Goal: Check status: Check status

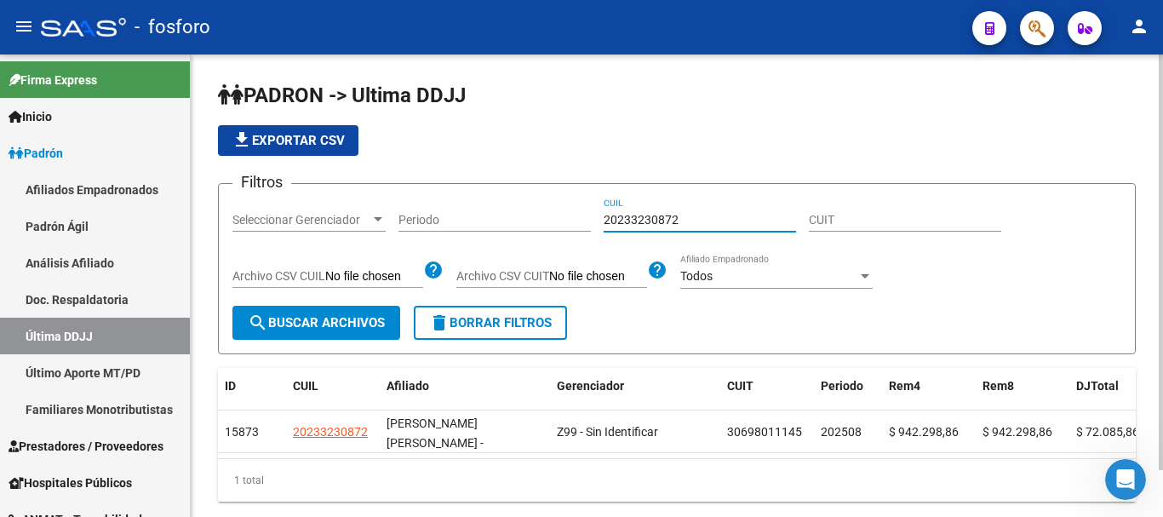
click at [646, 219] on input "20233230872" at bounding box center [700, 220] width 192 height 14
drag, startPoint x: 688, startPoint y: 219, endPoint x: 594, endPoint y: 218, distance: 93.7
click at [594, 218] on div "Filtros Seleccionar Gerenciador Seleccionar Gerenciador Periodo 20233230872 CUI…" at bounding box center [676, 252] width 889 height 108
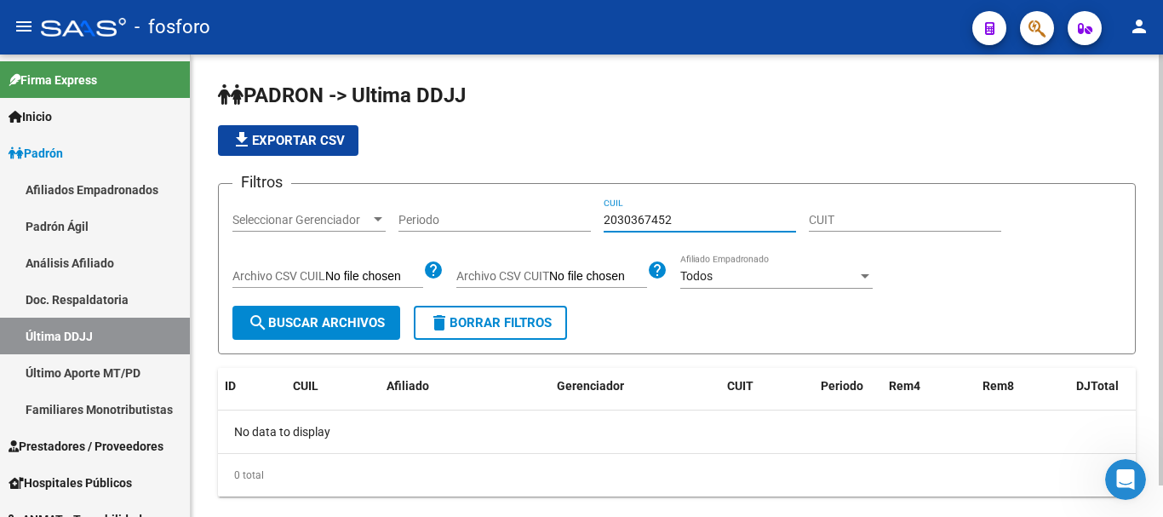
type input "20303674529"
drag, startPoint x: 646, startPoint y: 223, endPoint x: 570, endPoint y: 223, distance: 76.6
click at [570, 223] on div "Filtros Seleccionar Gerenciador Seleccionar Gerenciador Periodo 20303674529 CUI…" at bounding box center [676, 252] width 889 height 108
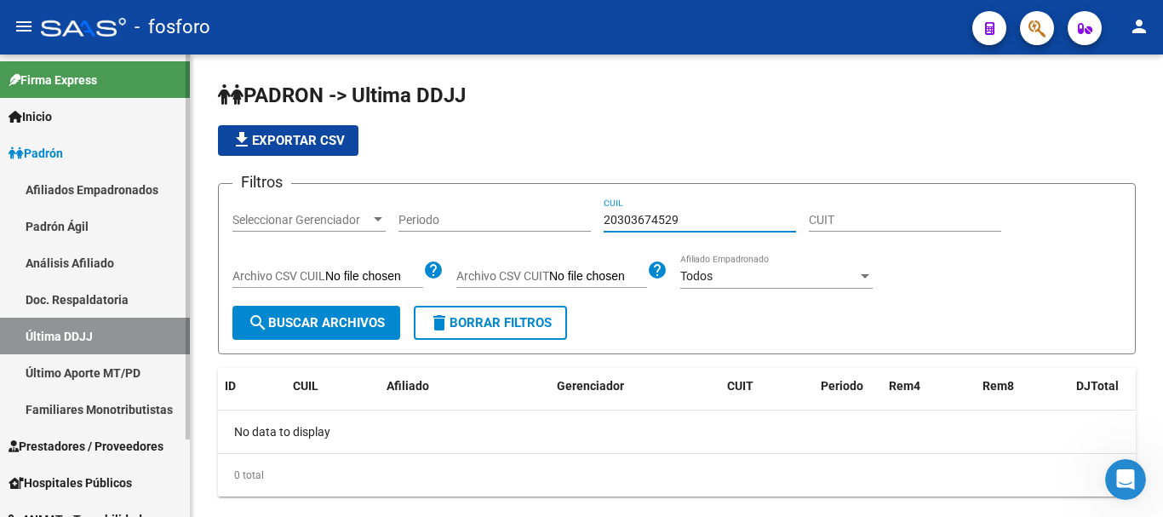
click at [123, 362] on link "Último Aporte MT/PD" at bounding box center [95, 372] width 190 height 37
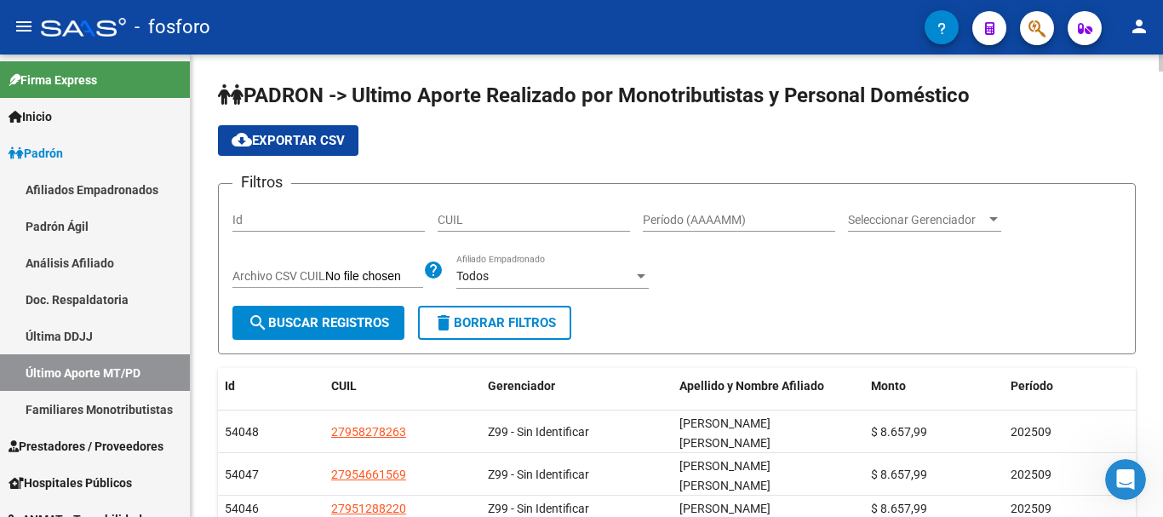
click at [542, 223] on input "CUIL" at bounding box center [534, 220] width 192 height 14
paste input "20-30367452-9"
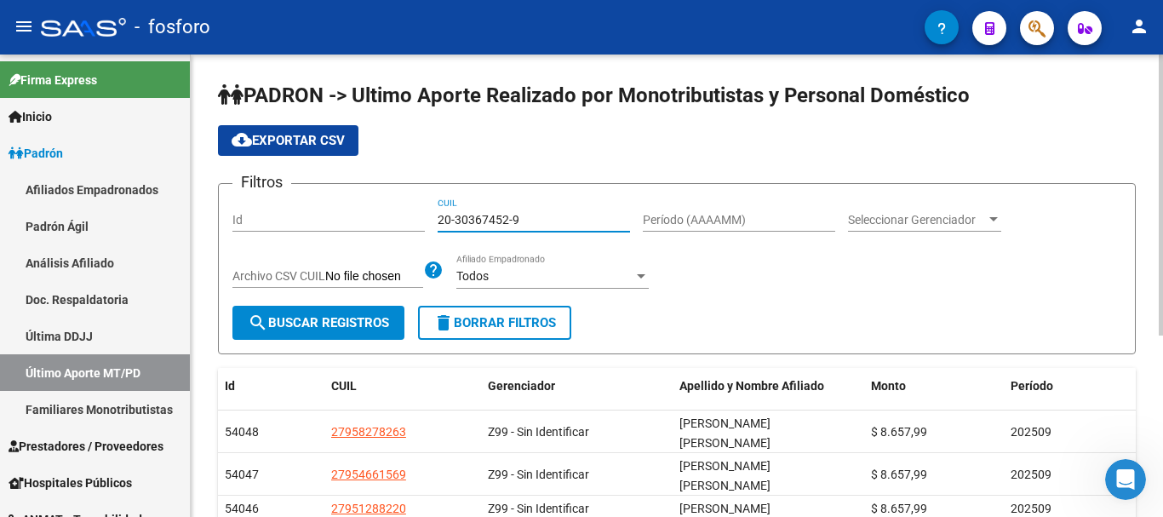
type input "20-30367452-9"
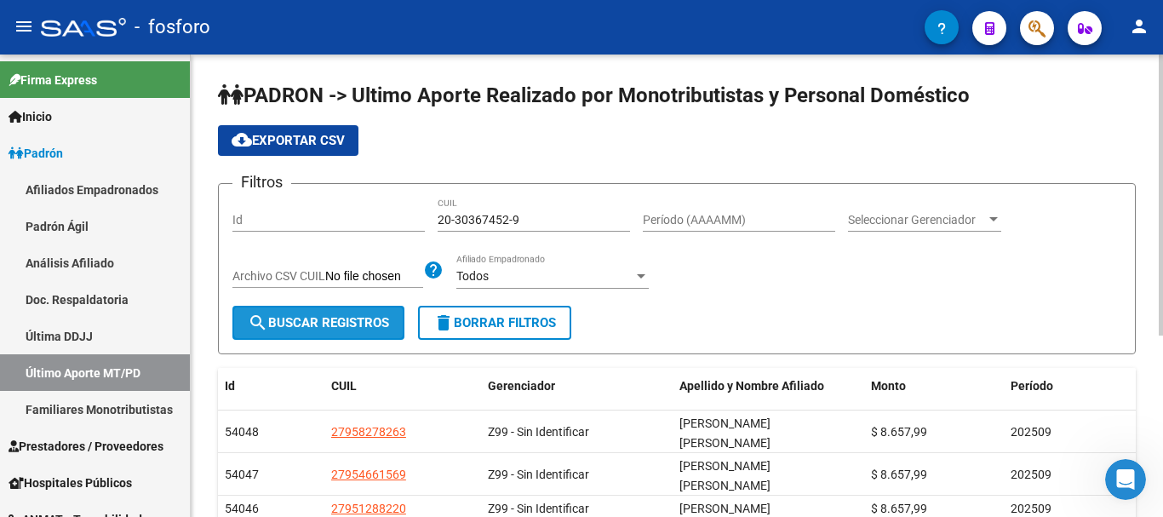
click at [333, 323] on span "search Buscar Registros" at bounding box center [318, 322] width 141 height 15
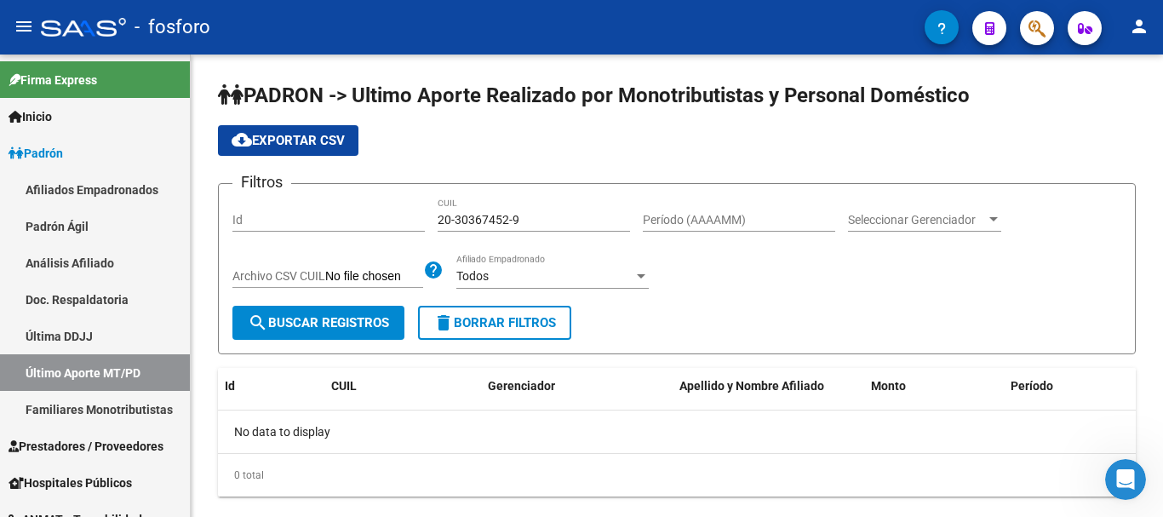
click at [1034, 36] on icon "button" at bounding box center [1037, 29] width 17 height 20
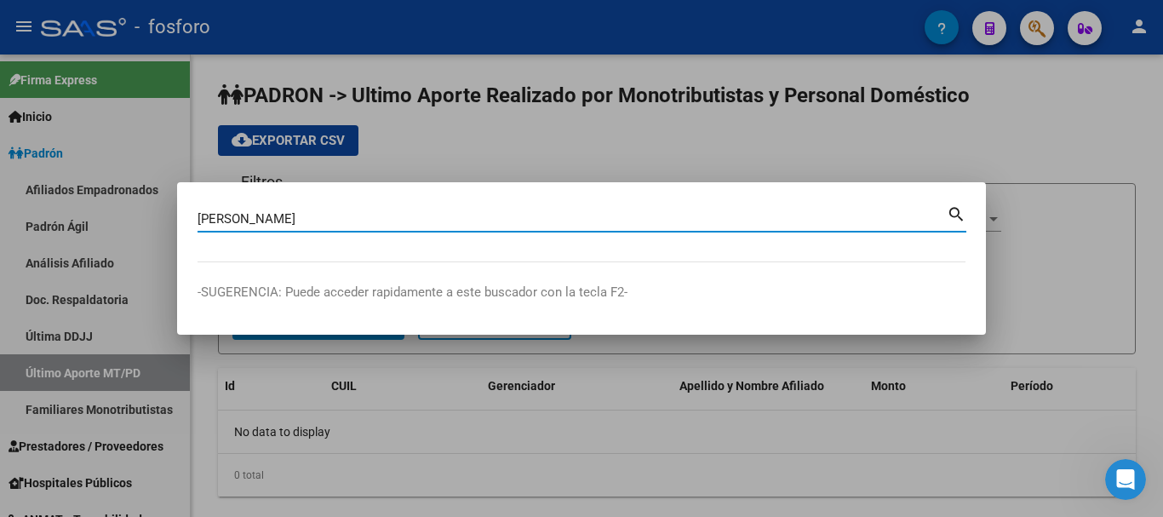
type input "[PERSON_NAME]"
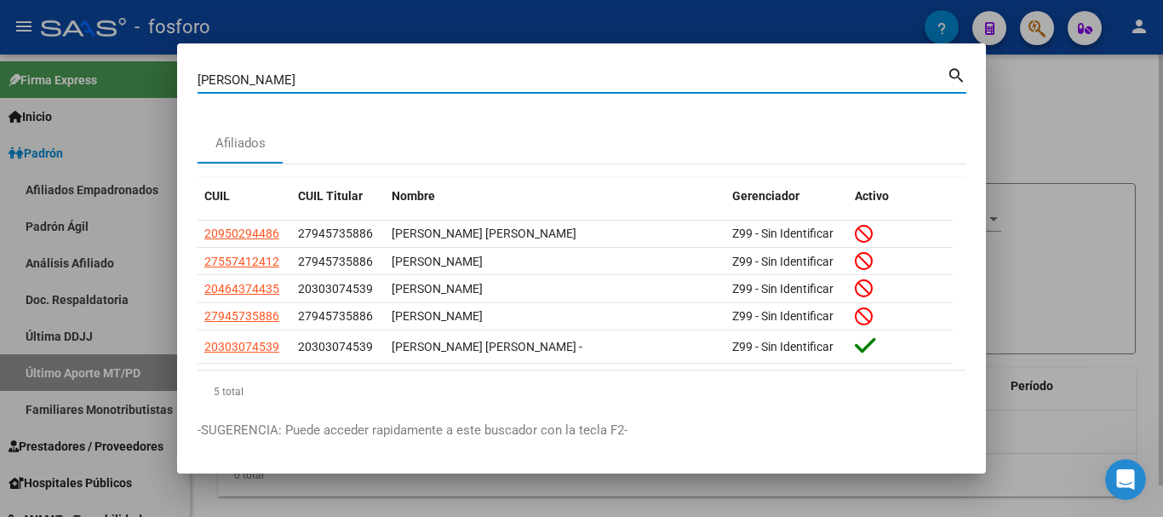
drag, startPoint x: 1101, startPoint y: 169, endPoint x: 1074, endPoint y: 192, distance: 35.7
click at [1103, 169] on div at bounding box center [581, 258] width 1163 height 517
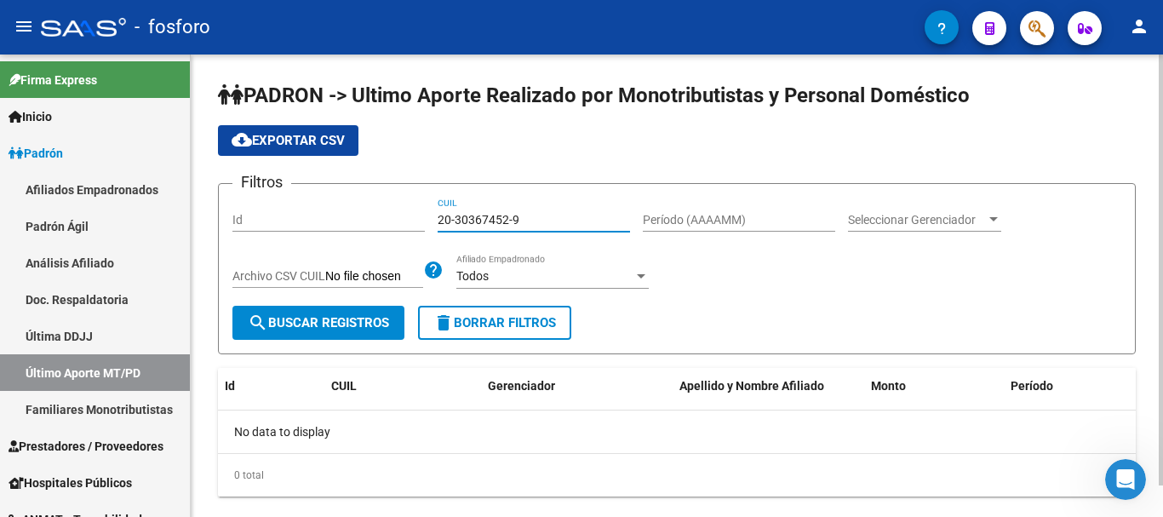
drag, startPoint x: 521, startPoint y: 219, endPoint x: 404, endPoint y: 210, distance: 117.8
click at [396, 217] on div "Filtros Id 20-30367452-9 CUIL Período (AAAAMM) Seleccionar Gerenciador Seleccio…" at bounding box center [676, 252] width 889 height 108
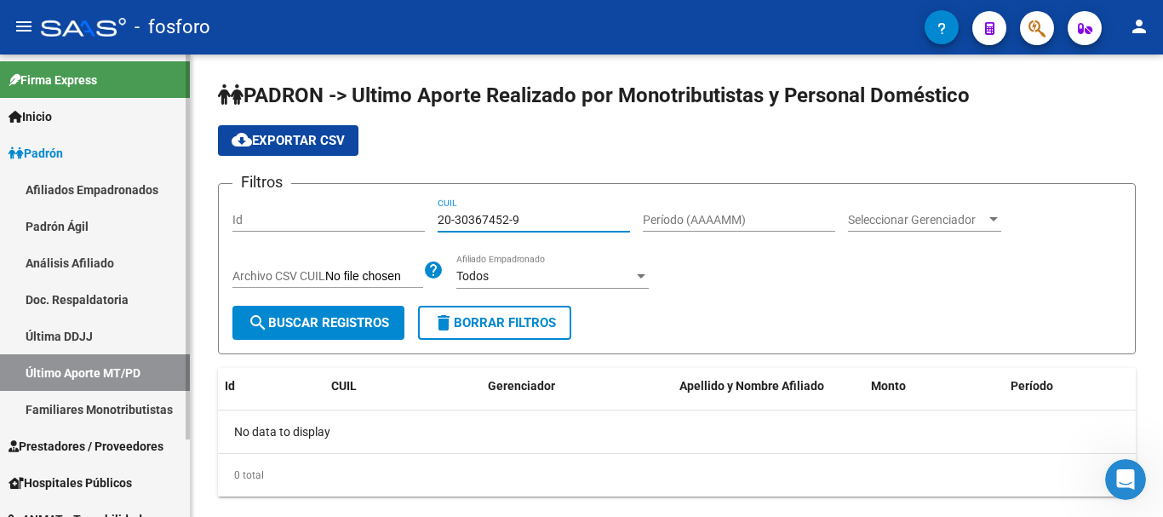
click at [67, 327] on link "Última DDJJ" at bounding box center [95, 336] width 190 height 37
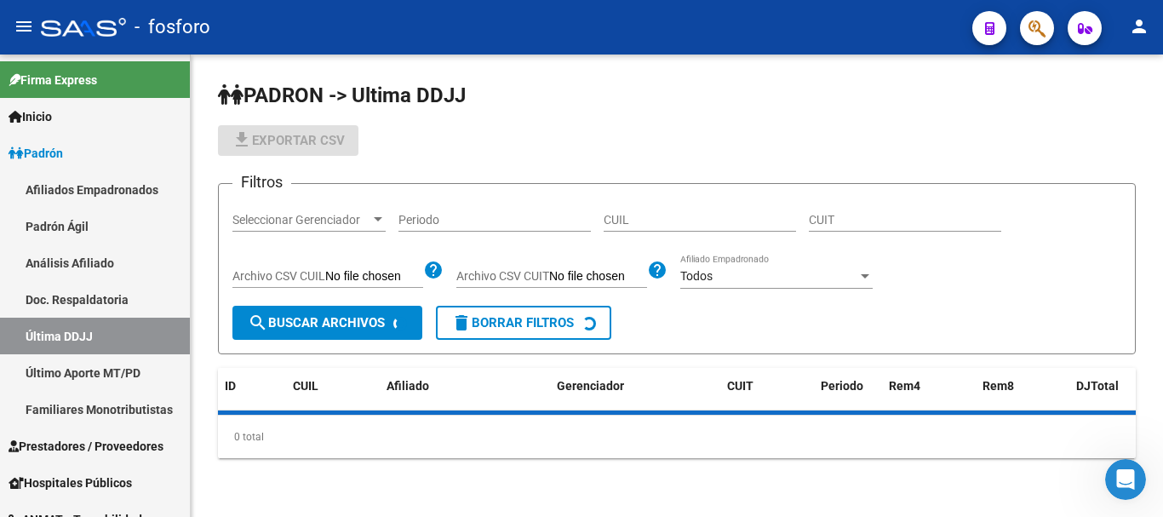
click at [469, 223] on input "Periodo" at bounding box center [495, 220] width 192 height 14
click at [617, 213] on input "CUIL" at bounding box center [700, 220] width 192 height 14
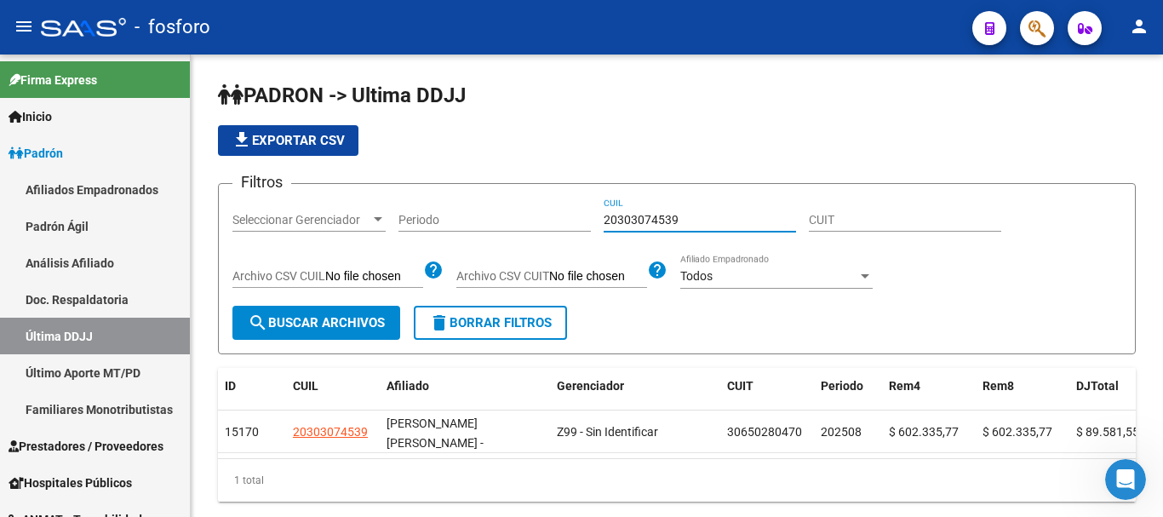
type input "20303074539"
click at [1048, 32] on button "button" at bounding box center [1037, 28] width 34 height 34
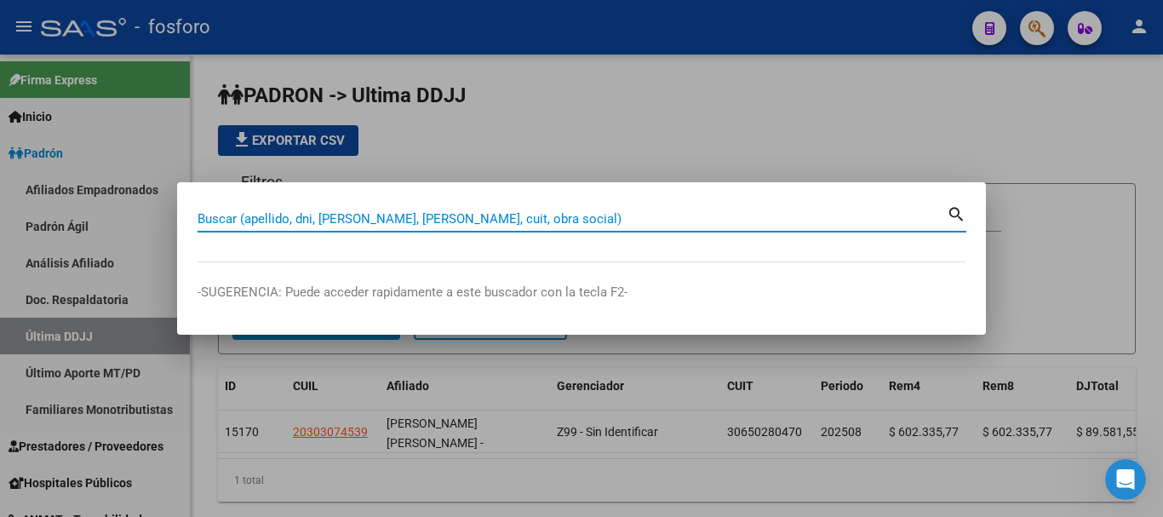
click at [250, 227] on div "Buscar (apellido, dni, [PERSON_NAME], [PERSON_NAME], cuit, obra social)" at bounding box center [572, 219] width 749 height 26
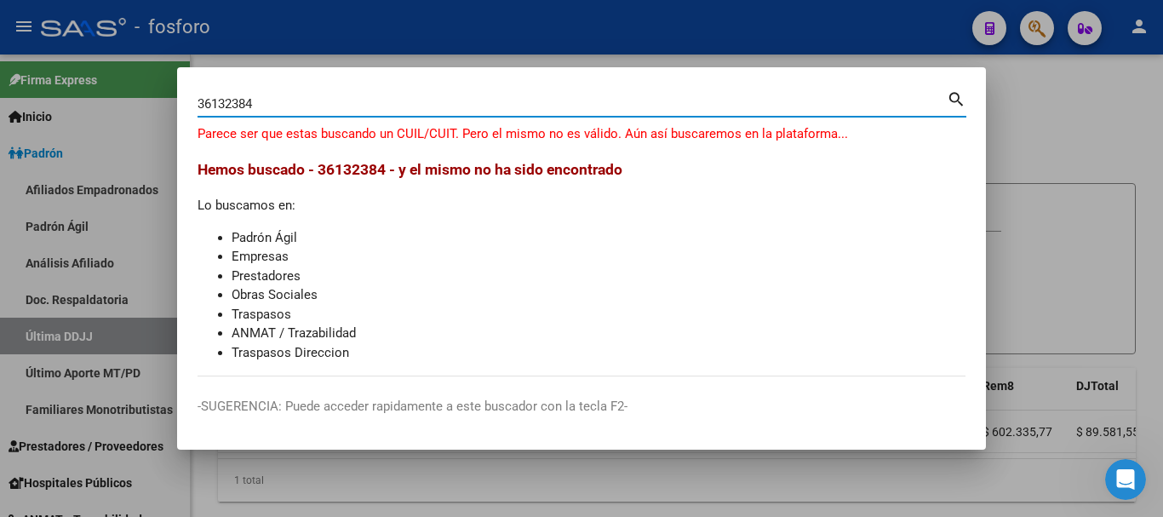
type input "36132384"
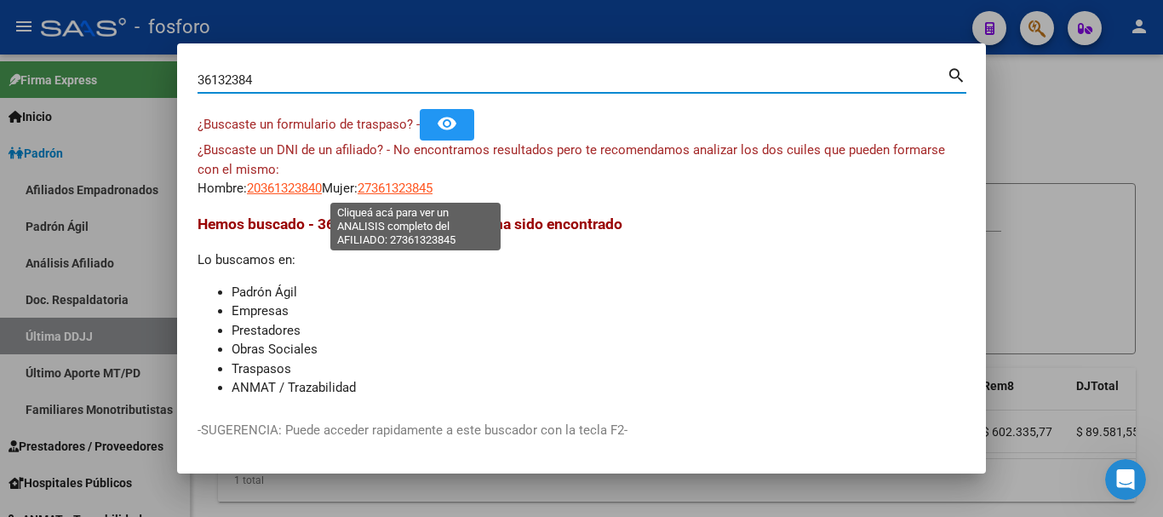
click at [401, 183] on span "27361323845" at bounding box center [395, 188] width 75 height 15
type textarea "27361323845"
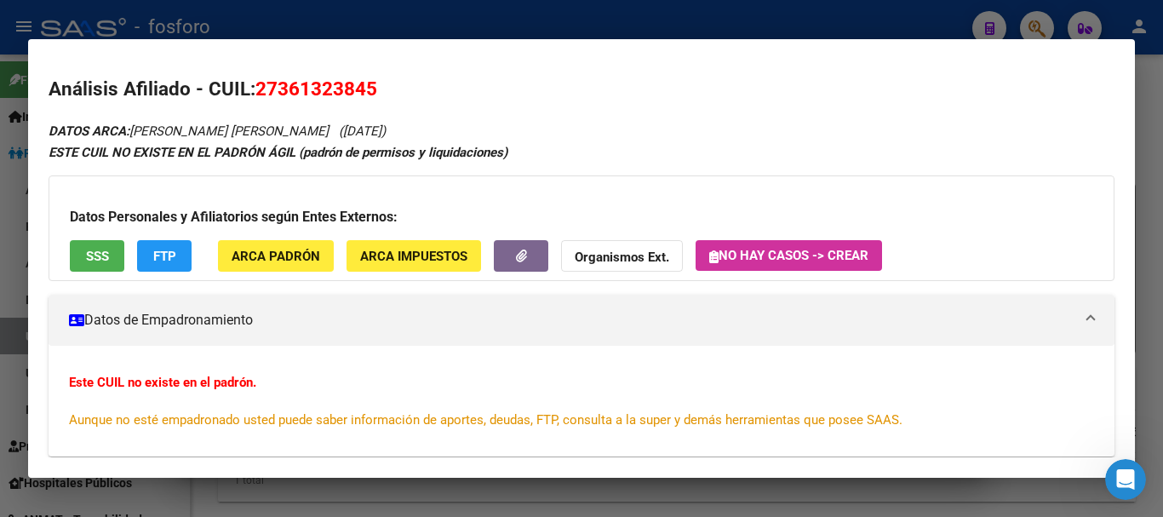
click at [1161, 87] on div at bounding box center [581, 258] width 1163 height 517
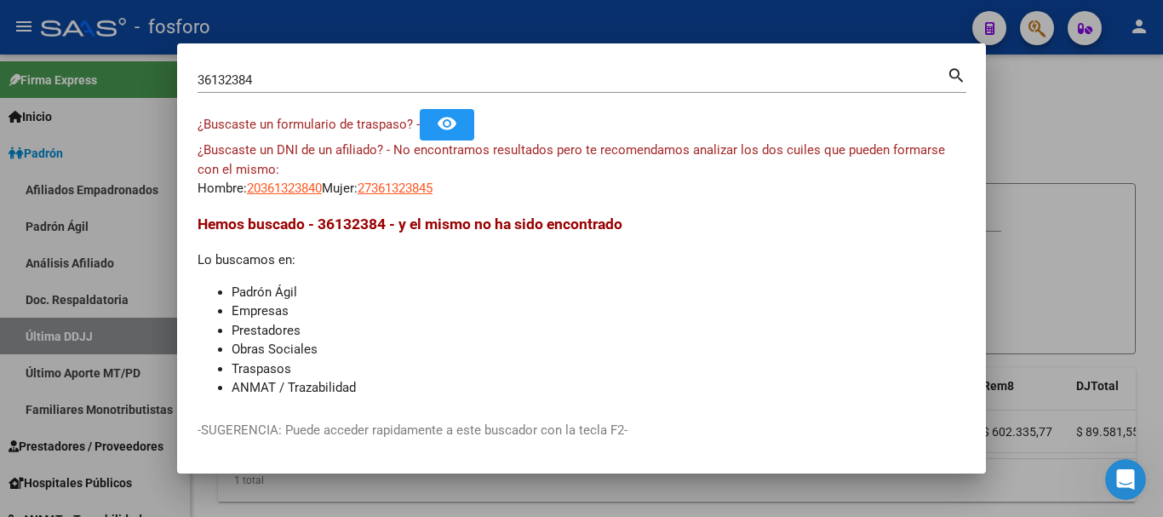
click at [1150, 147] on div at bounding box center [581, 258] width 1163 height 517
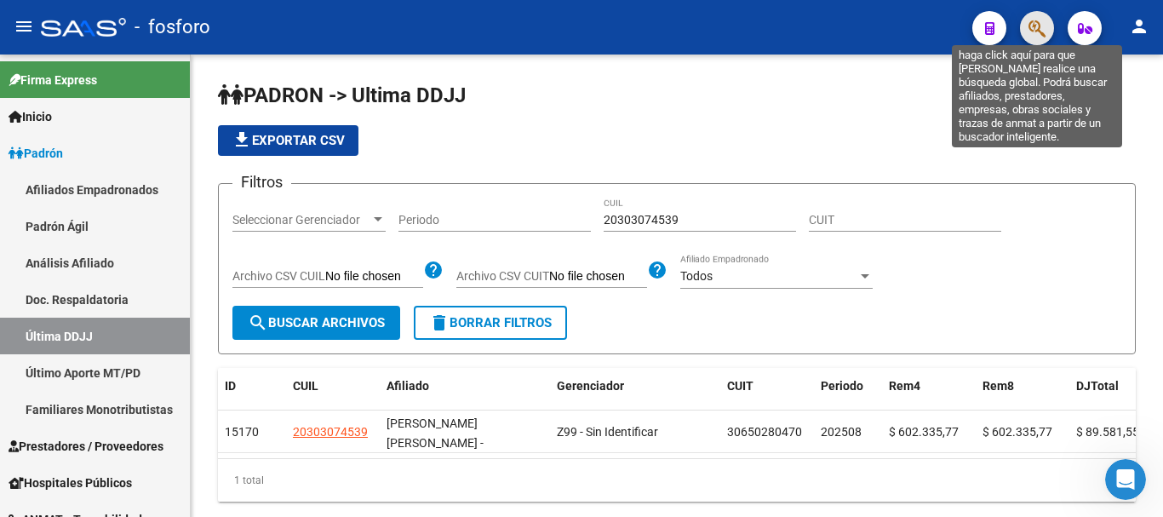
click at [1035, 35] on icon "button" at bounding box center [1037, 29] width 17 height 20
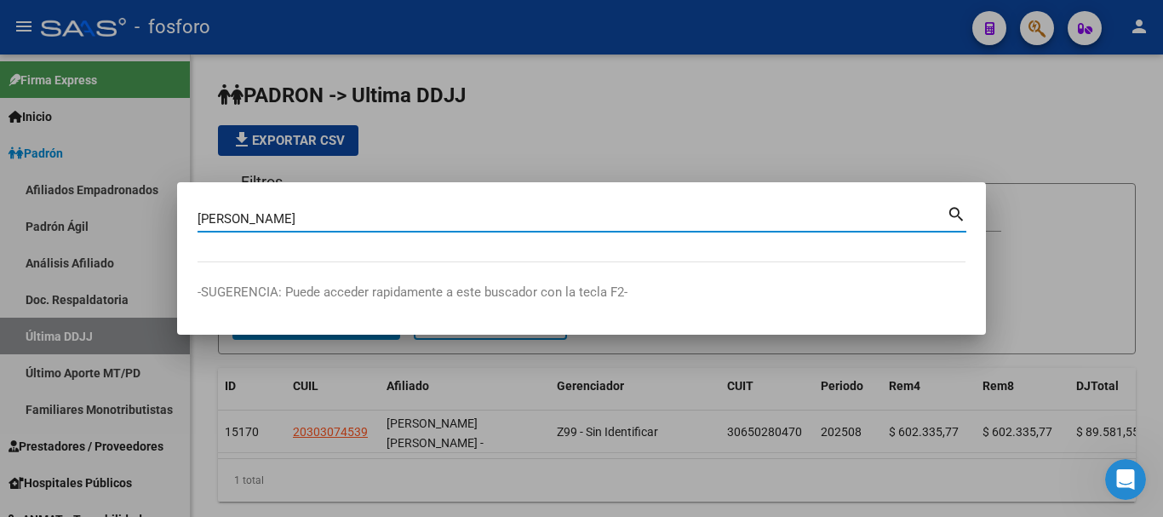
type input "[PERSON_NAME]"
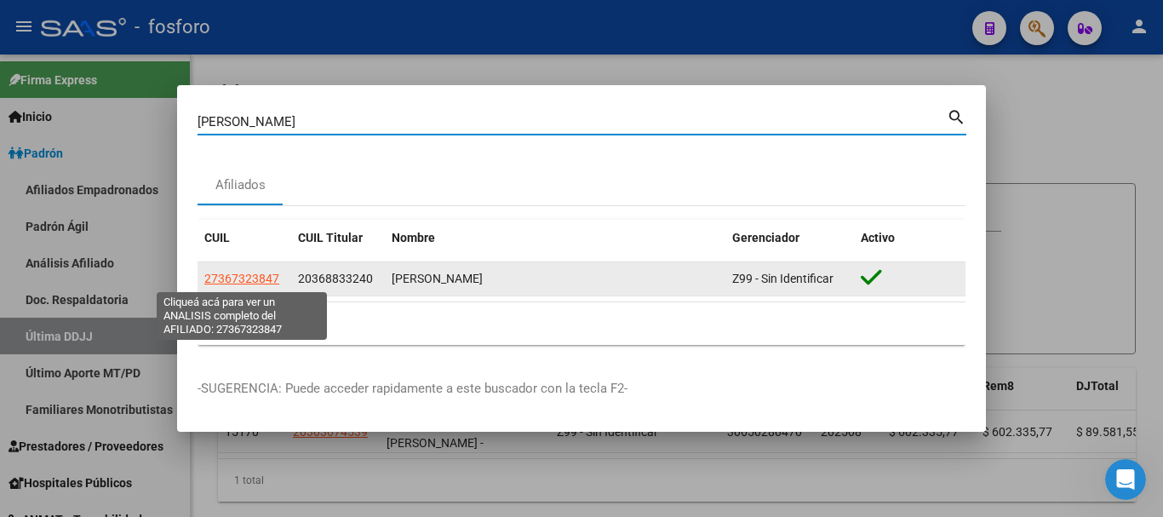
click at [274, 280] on span "27367323847" at bounding box center [241, 279] width 75 height 14
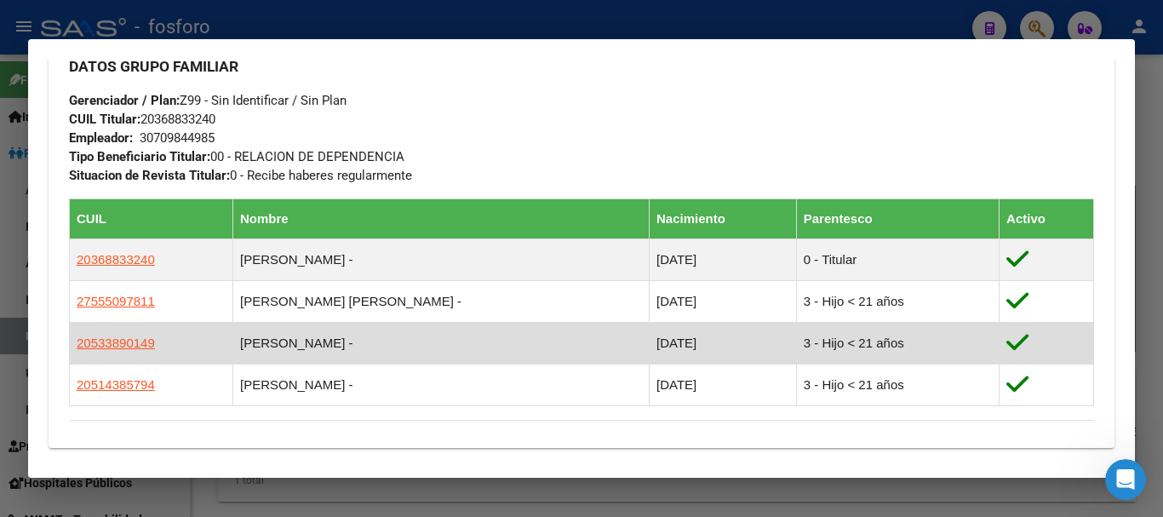
scroll to position [937, 0]
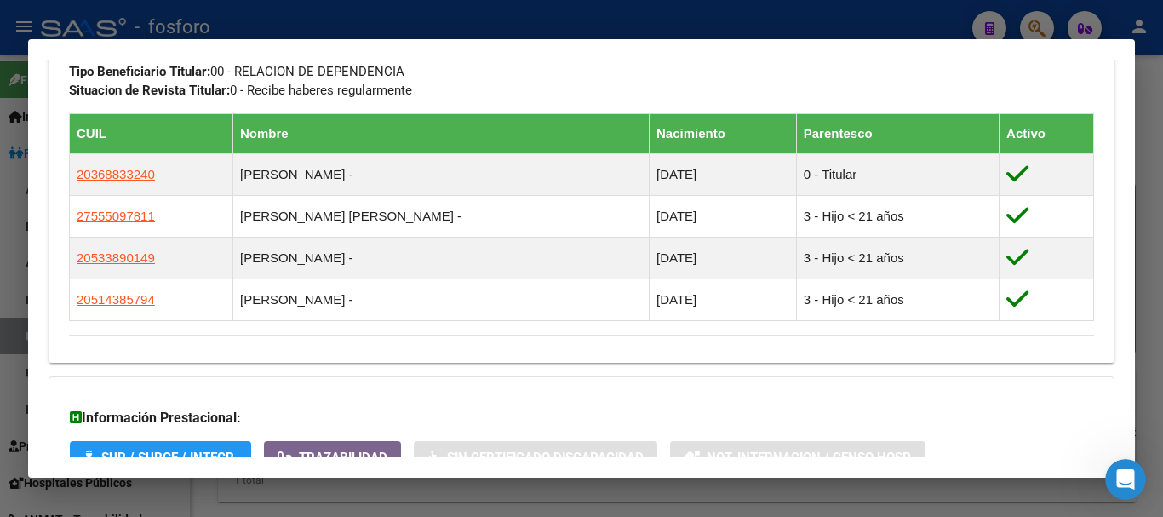
drag, startPoint x: 702, startPoint y: 451, endPoint x: 525, endPoint y: 77, distance: 414.5
click at [525, 77] on div "DATOS GRUPO FAMILIAR Gerenciador / Plan: Z99 - Sin Identificar / Sin Plan CUIL …" at bounding box center [581, 28] width 1025 height 143
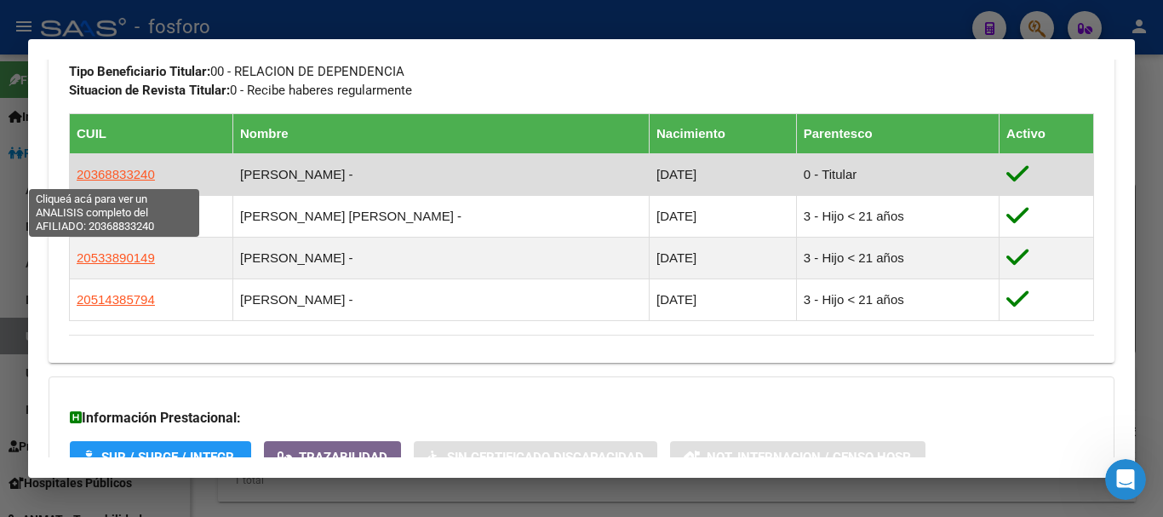
click at [111, 178] on span "20368833240" at bounding box center [116, 174] width 78 height 14
type textarea "20368833240"
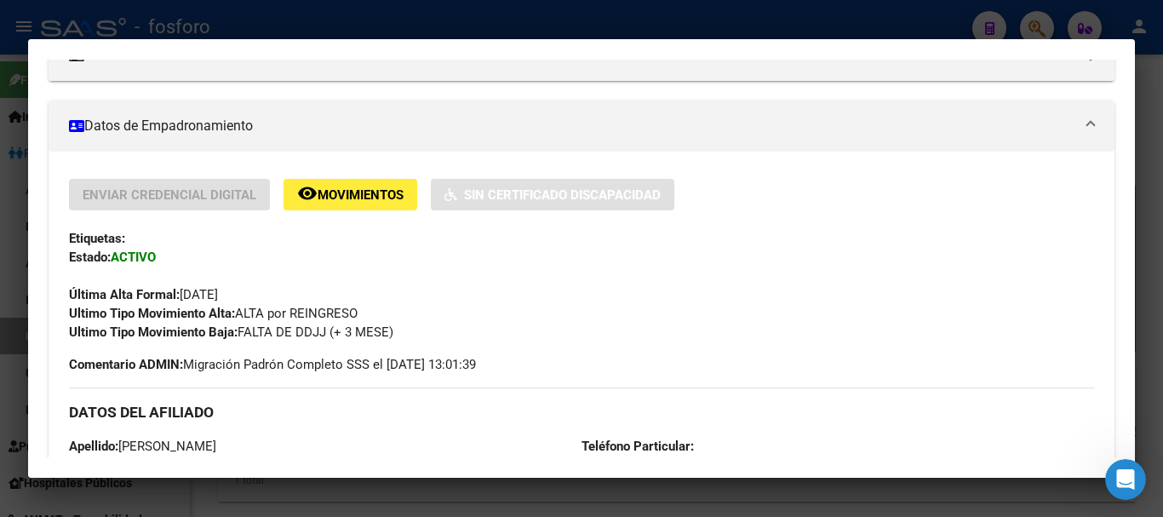
scroll to position [426, 0]
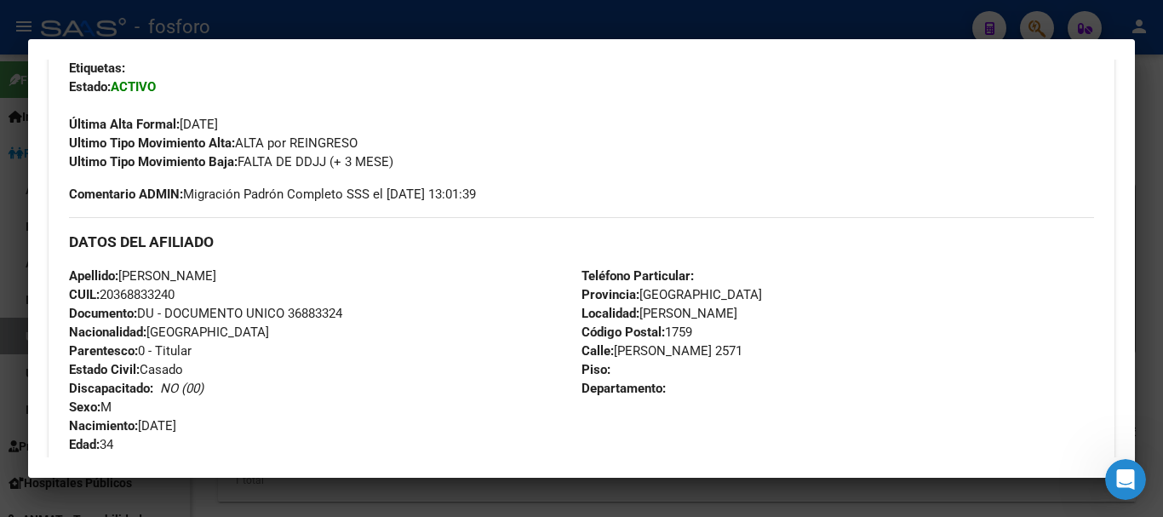
drag, startPoint x: 178, startPoint y: 289, endPoint x: 139, endPoint y: 295, distance: 39.6
click at [106, 295] on div "Apellido: [PERSON_NAME]: 20368833240 Documento: DU - DOCUMENTO UNICO 36883324 N…" at bounding box center [325, 360] width 513 height 187
copy span "20368833240"
click at [1161, 192] on div at bounding box center [581, 258] width 1163 height 517
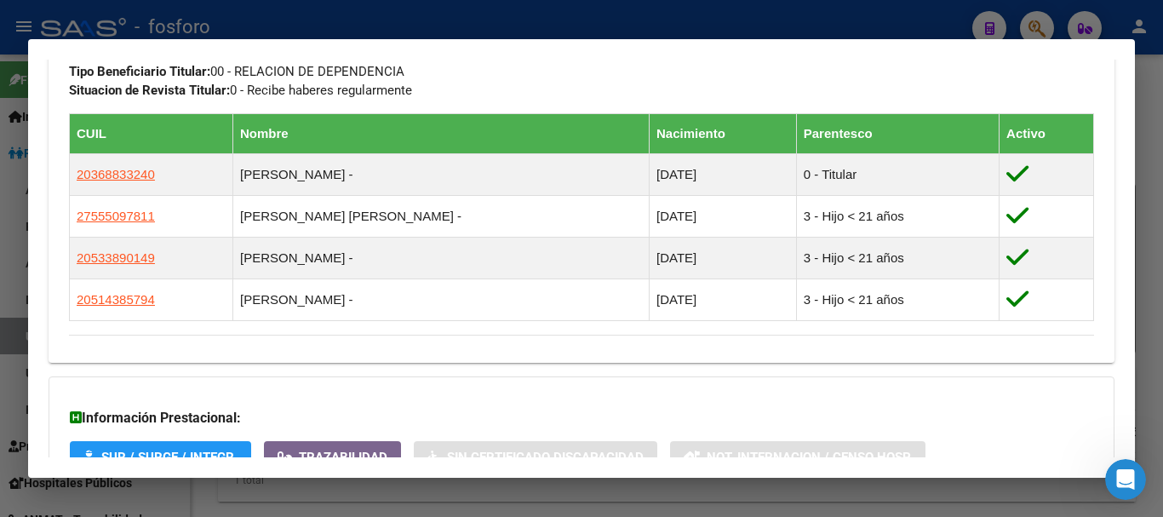
click at [1154, 118] on div at bounding box center [581, 258] width 1163 height 517
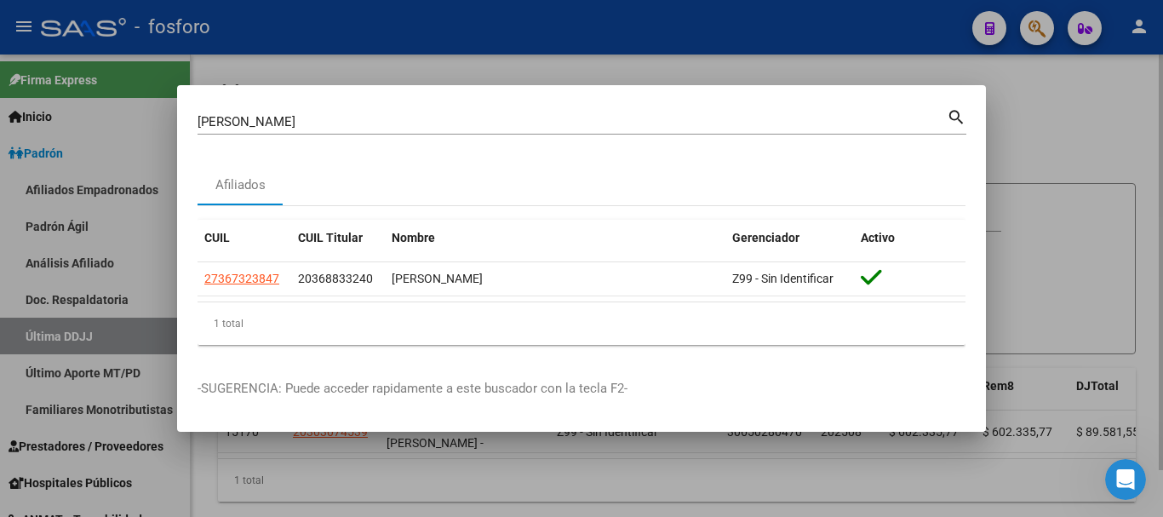
click at [1133, 197] on div at bounding box center [581, 258] width 1163 height 517
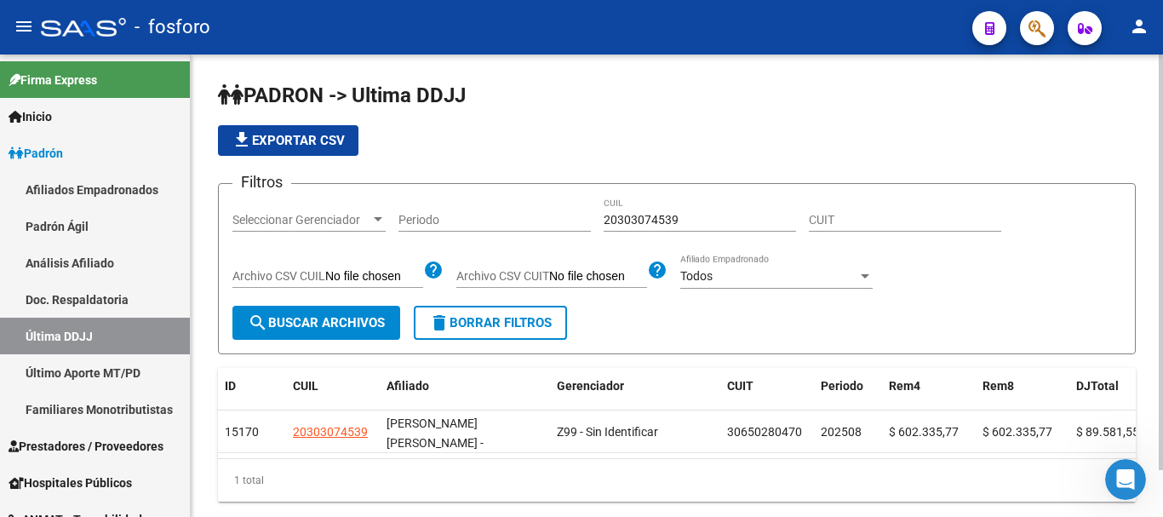
click at [726, 216] on input "20303074539" at bounding box center [700, 220] width 192 height 14
drag, startPoint x: 679, startPoint y: 218, endPoint x: 582, endPoint y: 221, distance: 97.1
click at [582, 221] on div "Filtros Seleccionar Gerenciador Seleccionar Gerenciador Periodo 20303074539 CUI…" at bounding box center [676, 252] width 889 height 108
paste input "68833240"
type input "20368833240"
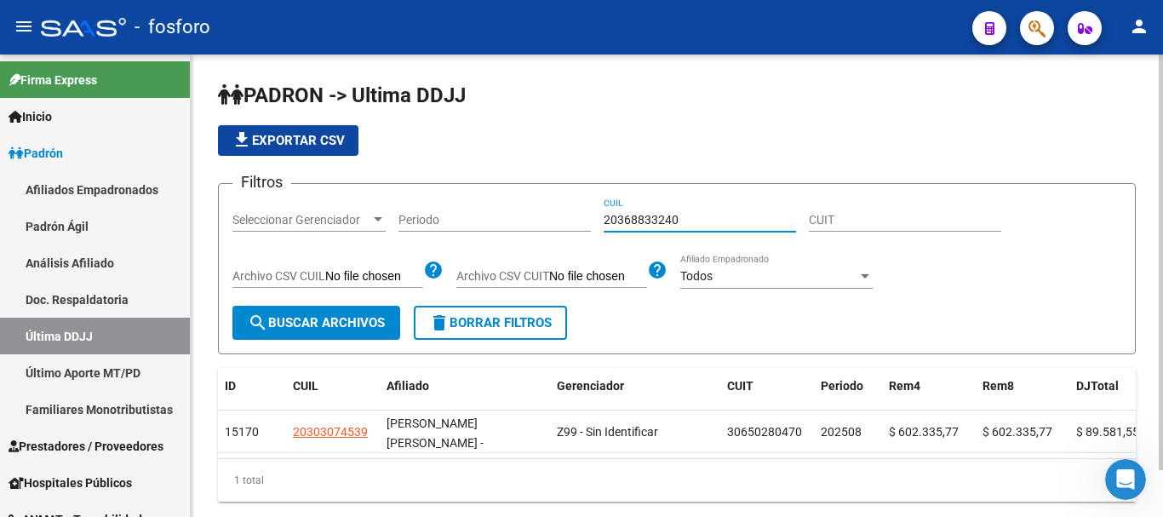
click at [349, 301] on div "Filtros Seleccionar Gerenciador Seleccionar Gerenciador Periodo 20368833240 CUI…" at bounding box center [676, 252] width 889 height 108
click at [336, 314] on button "search Buscar Archivos" at bounding box center [316, 323] width 168 height 34
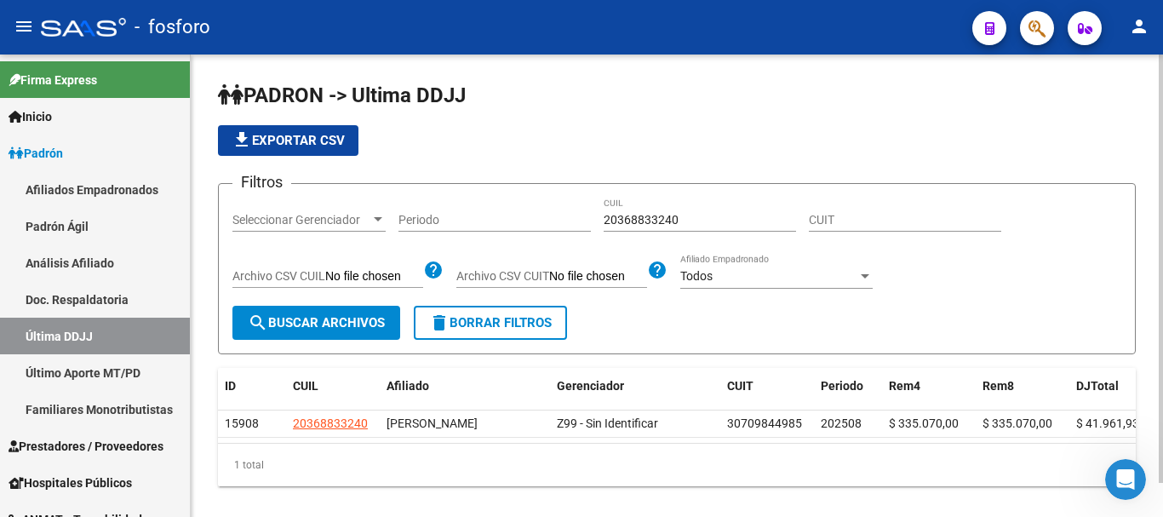
scroll to position [37, 0]
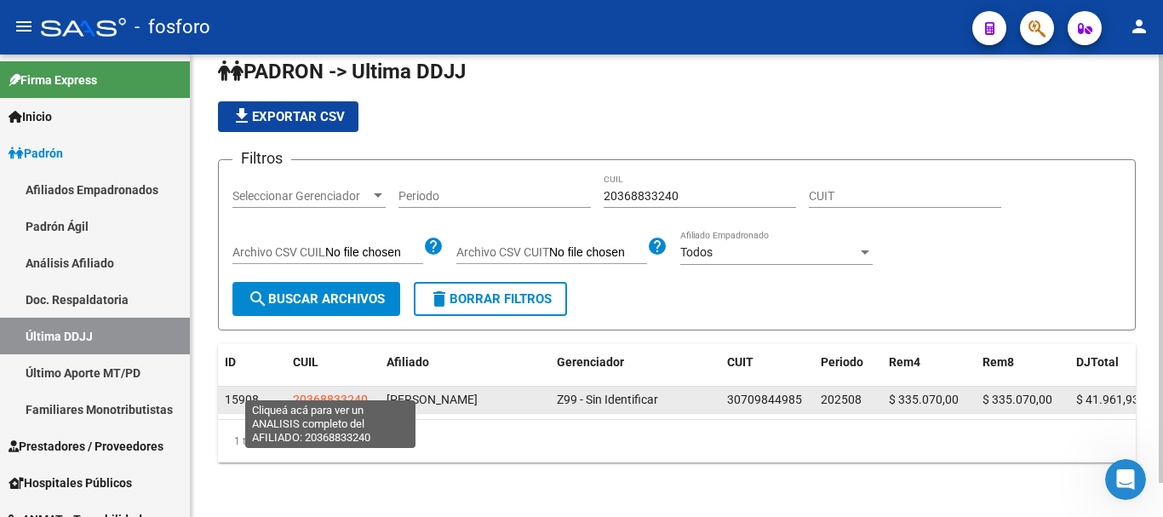
click at [326, 393] on span "20368833240" at bounding box center [330, 400] width 75 height 14
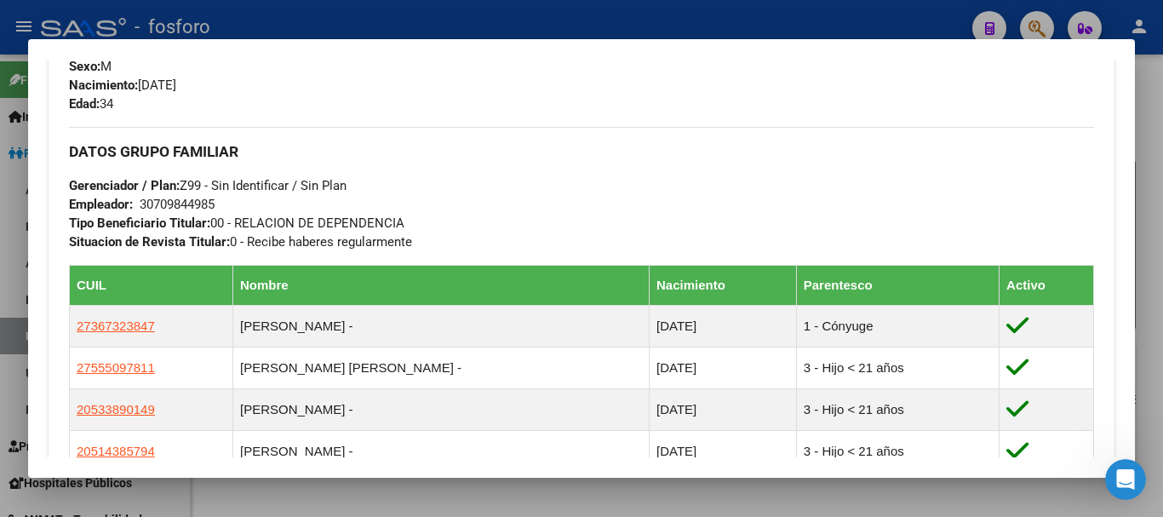
scroll to position [419, 0]
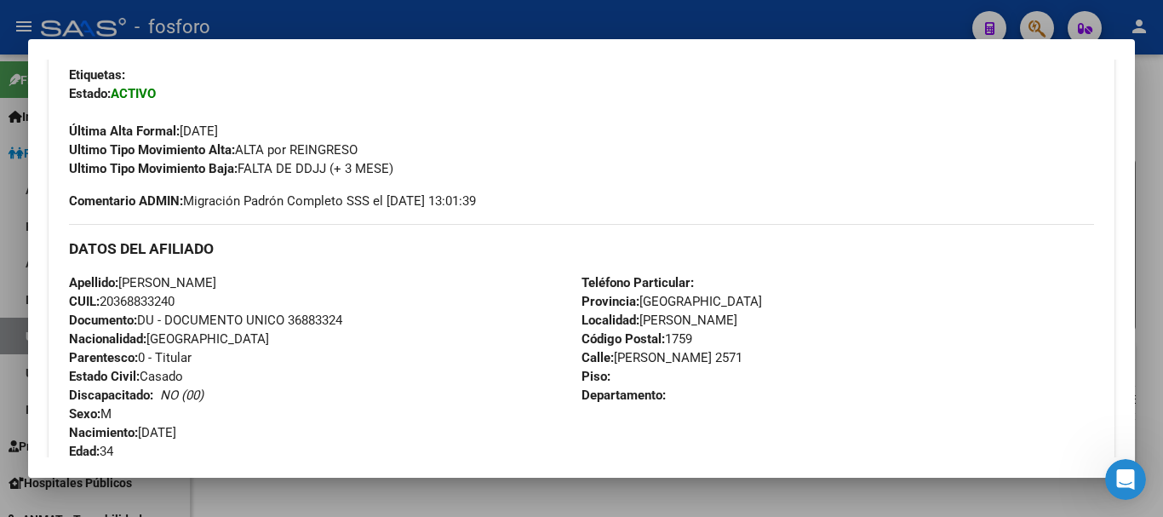
click at [1146, 131] on div at bounding box center [581, 258] width 1163 height 517
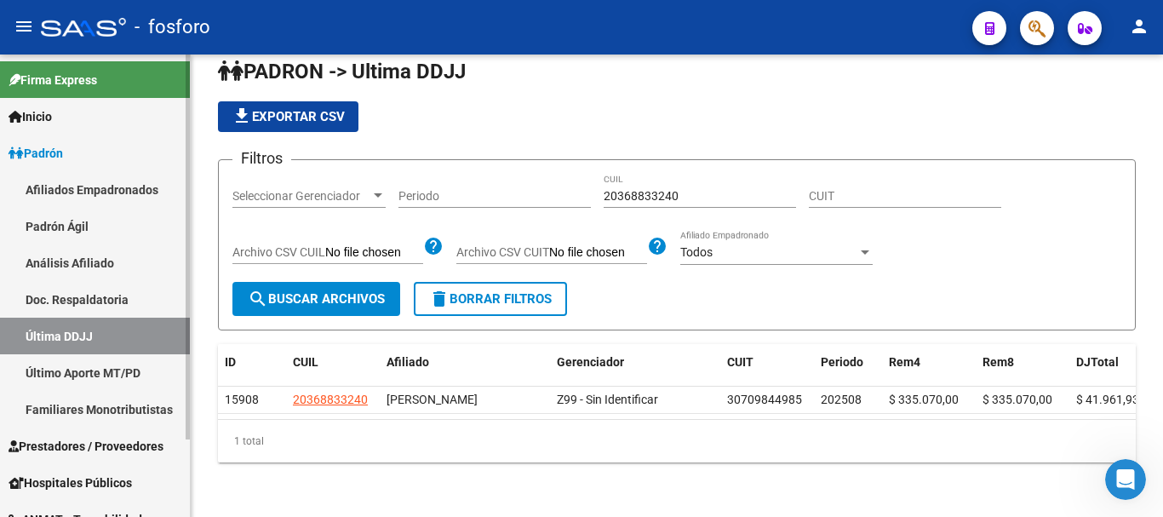
click at [106, 380] on link "Último Aporte MT/PD" at bounding box center [95, 372] width 190 height 37
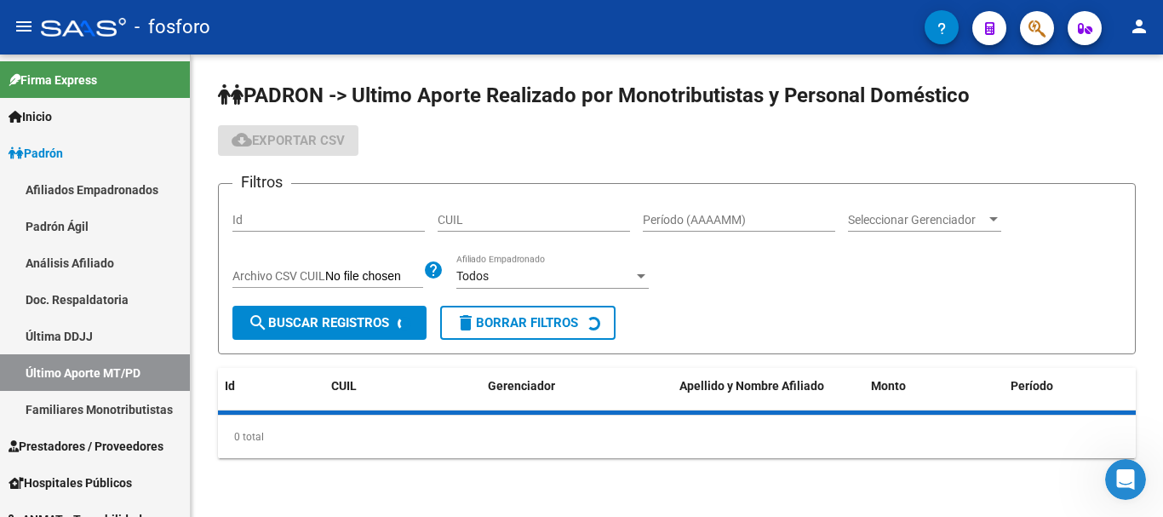
click at [533, 224] on input "CUIL" at bounding box center [534, 220] width 192 height 14
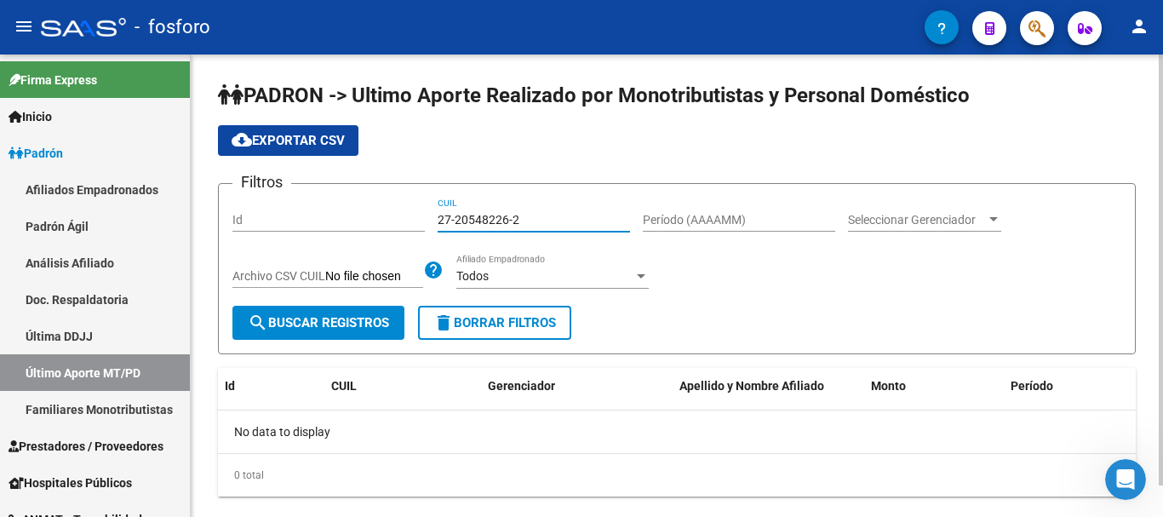
click at [498, 220] on input "27-20548226-2" at bounding box center [534, 220] width 192 height 14
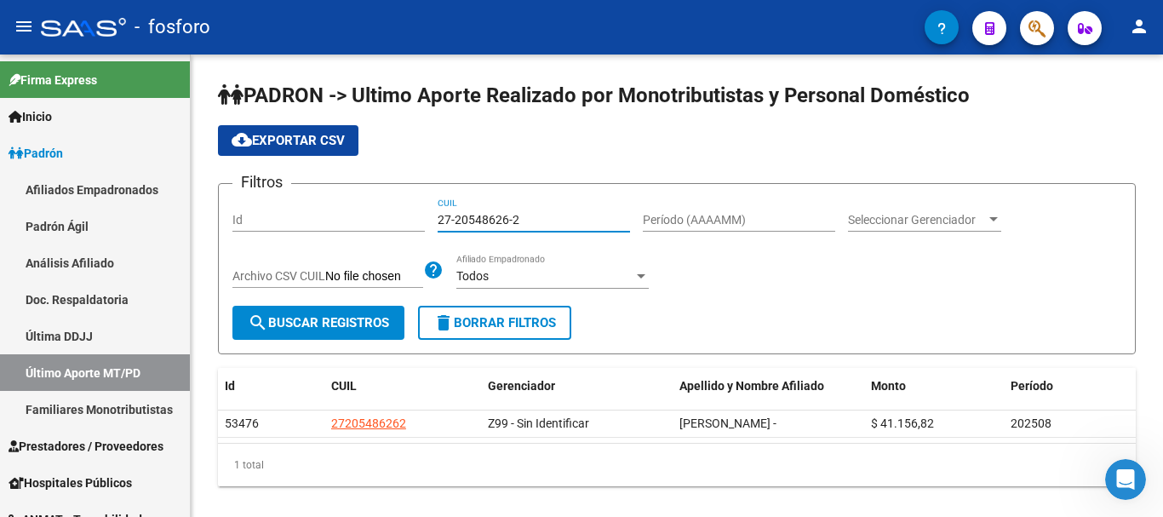
type input "27-20548626-2"
